Goal: Transaction & Acquisition: Purchase product/service

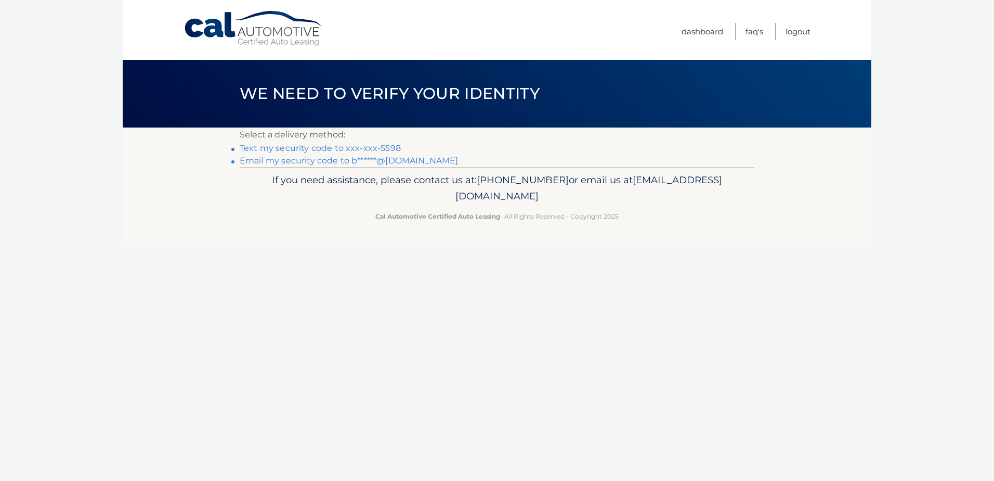
click at [298, 144] on link "Text my security code to xxx-xxx-5598" at bounding box center [320, 148] width 161 height 10
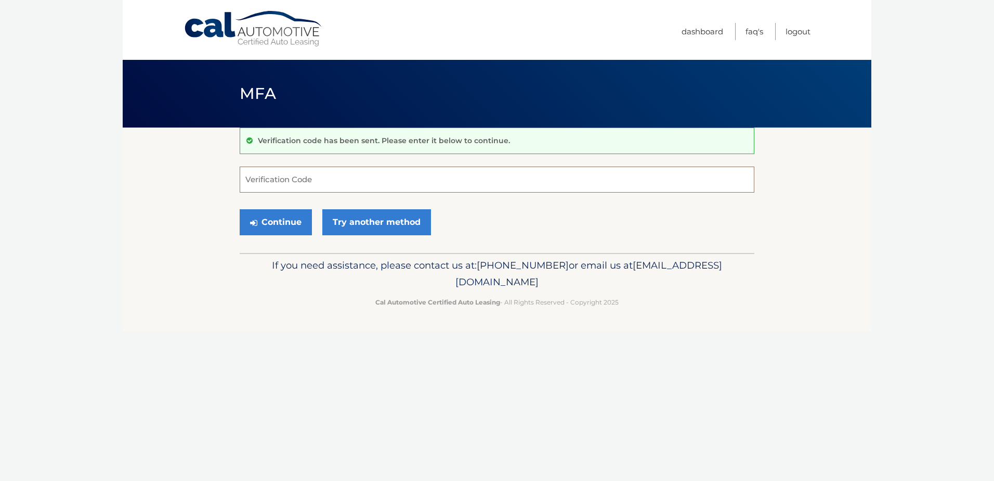
click at [279, 183] on input "Verification Code" at bounding box center [497, 179] width 515 height 26
click at [328, 239] on div "Continue Try another method" at bounding box center [497, 222] width 515 height 35
click at [251, 171] on input "Verification Code" at bounding box center [497, 179] width 515 height 26
type input "081154"
click at [282, 213] on button "Continue" at bounding box center [276, 222] width 72 height 26
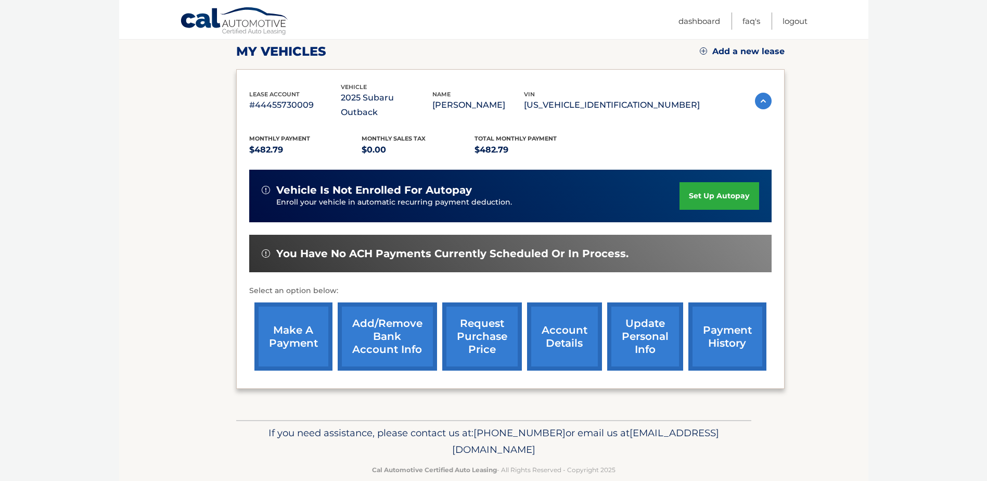
scroll to position [150, 0]
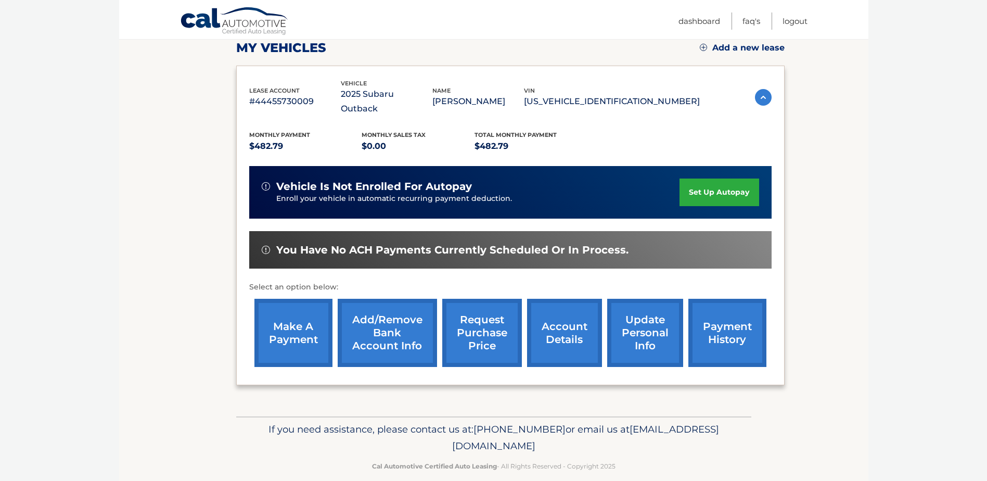
click at [275, 312] on link "make a payment" at bounding box center [293, 333] width 78 height 68
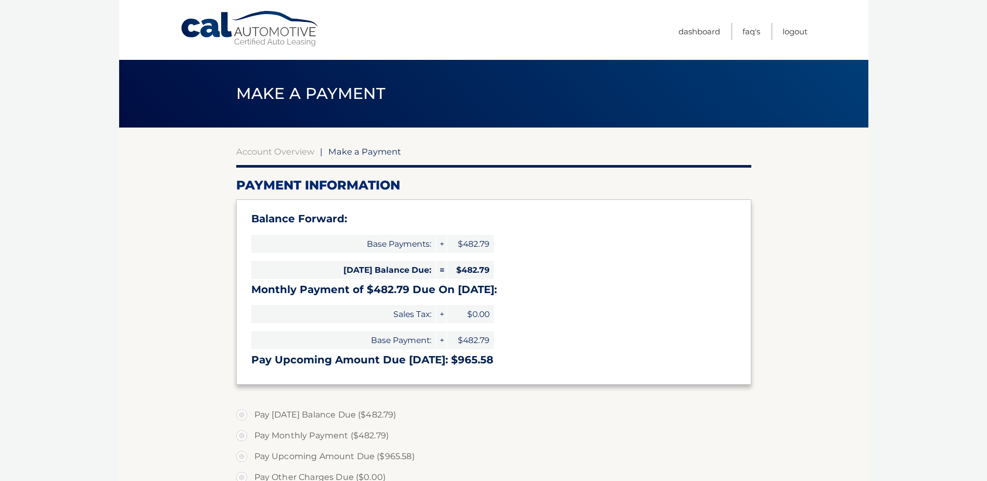
select select "NzdmODIyNjktYmEzYi00ZjkzLTg0MGUtZGY5MDMyZWQ2Zjk3"
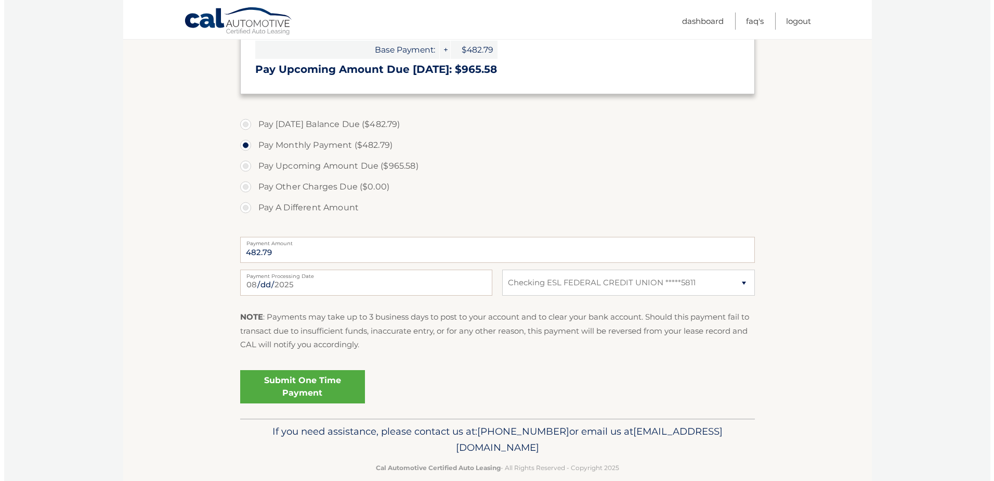
scroll to position [307, 0]
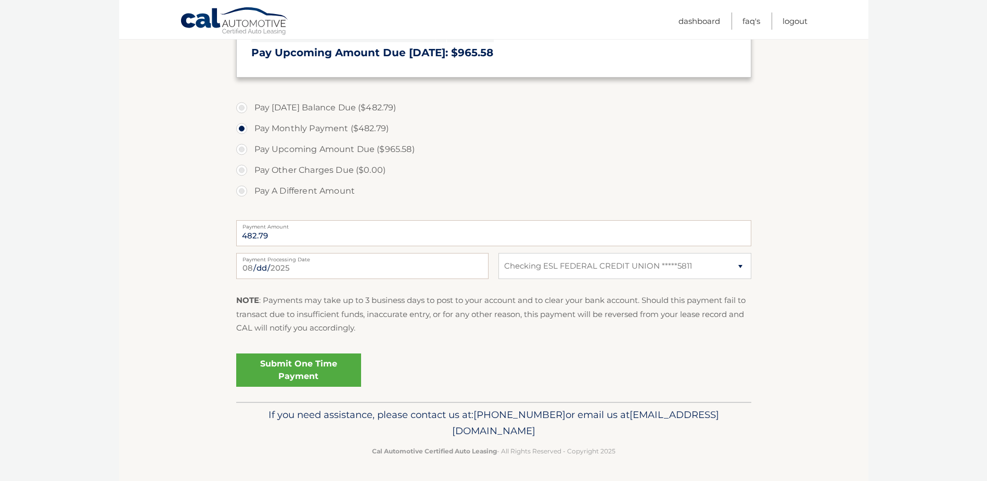
click at [294, 374] on link "Submit One Time Payment" at bounding box center [298, 369] width 125 height 33
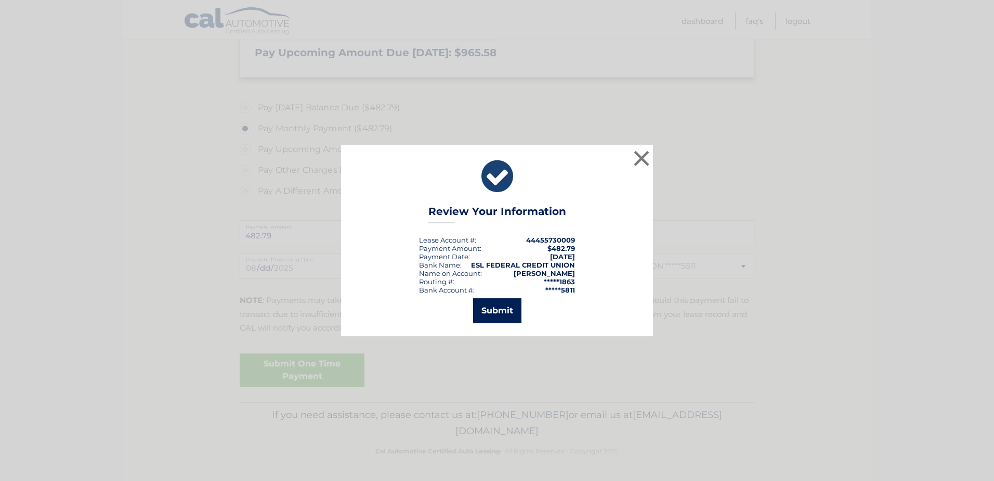
click at [489, 310] on button "Submit" at bounding box center [497, 310] width 48 height 25
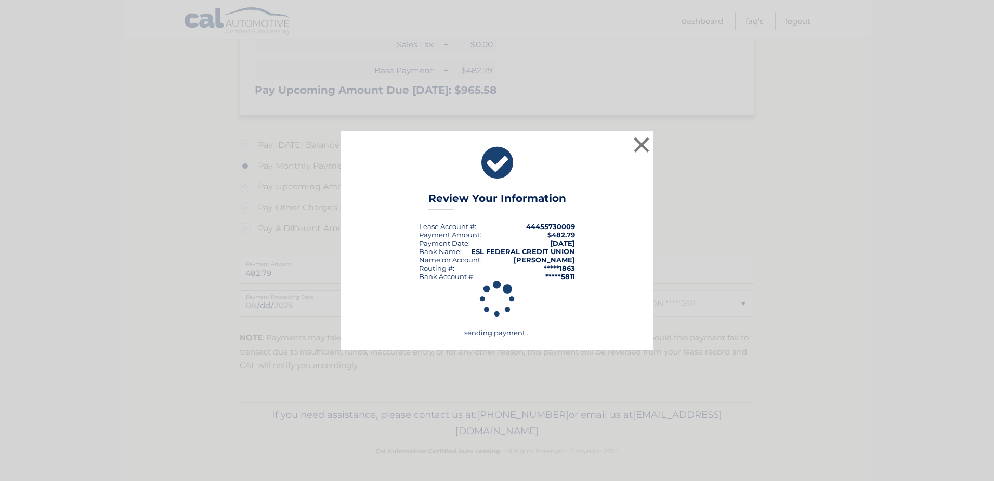
scroll to position [269, 0]
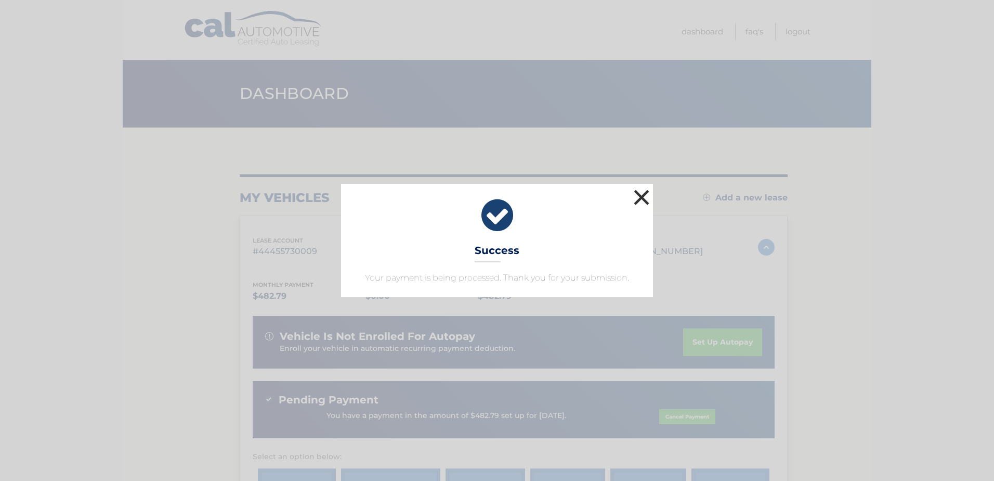
click at [642, 191] on button "×" at bounding box center [641, 197] width 21 height 21
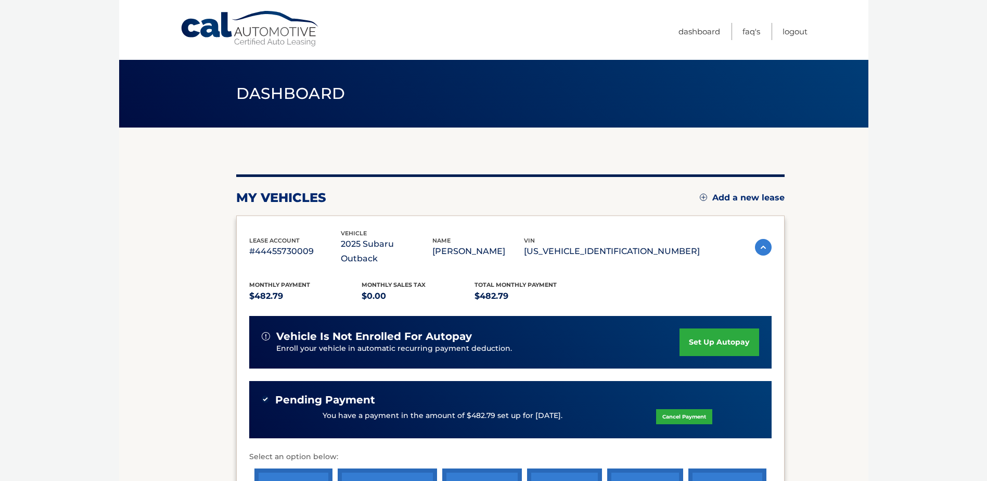
click at [761, 239] on img at bounding box center [763, 247] width 17 height 17
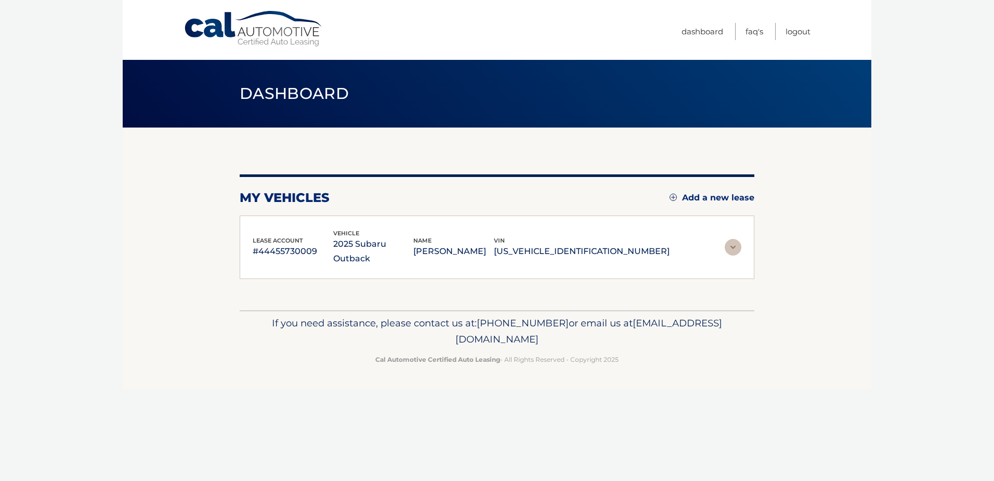
click at [731, 239] on img at bounding box center [733, 247] width 17 height 17
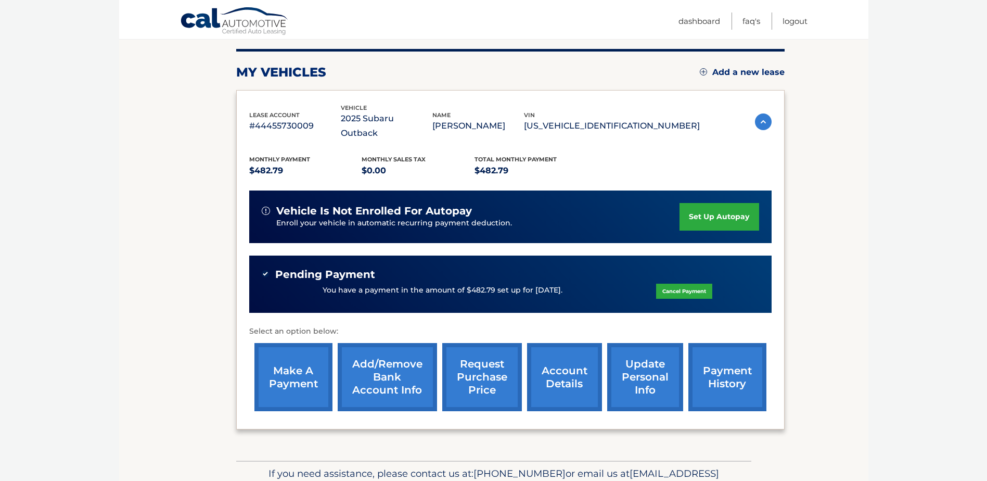
scroll to position [170, 0]
